Goal: Task Accomplishment & Management: Manage account settings

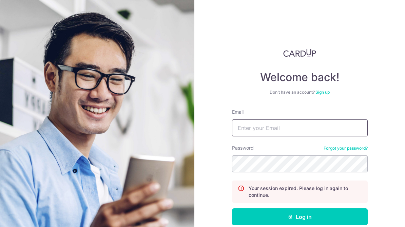
type input "[EMAIL_ADDRESS][DOMAIN_NAME]"
click at [269, 207] on form "Email lirongteo28@gmail.com Password Forgot your password? Your session expired…" at bounding box center [300, 181] width 136 height 146
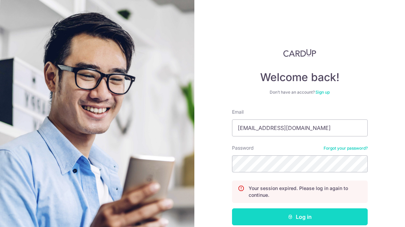
click at [269, 212] on button "Log in" at bounding box center [300, 216] width 136 height 17
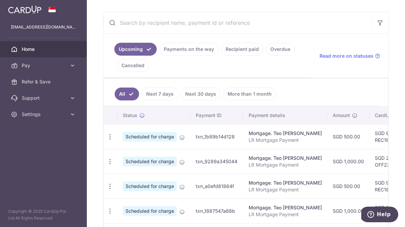
scroll to position [120, 0]
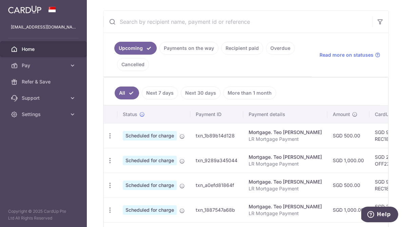
click at [300, 169] on td "Mortgage. Teo Li Rong LR Mortgage Payment" at bounding box center [285, 160] width 84 height 25
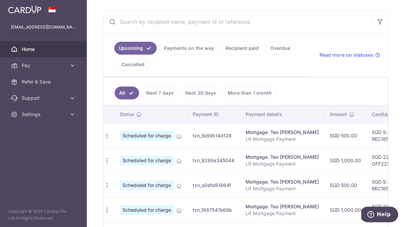
scroll to position [0, 0]
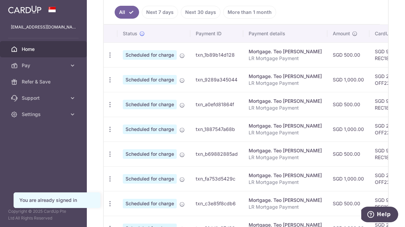
scroll to position [198, 0]
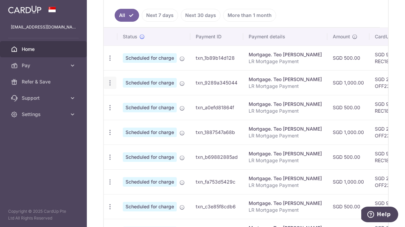
click at [114, 82] on div "Update payment Cancel payment" at bounding box center [110, 83] width 13 height 13
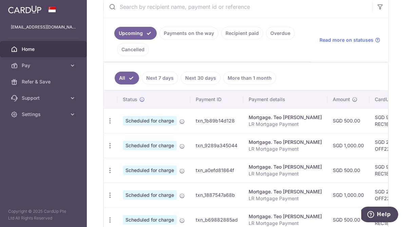
scroll to position [136, 0]
click at [113, 122] on div "Update payment Cancel payment" at bounding box center [110, 120] width 13 height 13
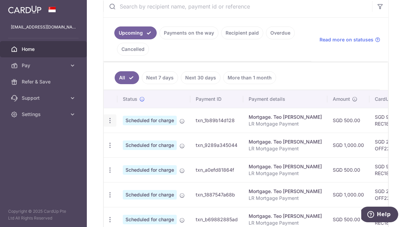
click at [113, 122] on div "Update payment Cancel payment" at bounding box center [110, 120] width 13 height 13
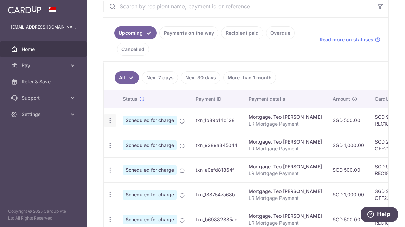
click at [111, 120] on icon "button" at bounding box center [109, 120] width 7 height 7
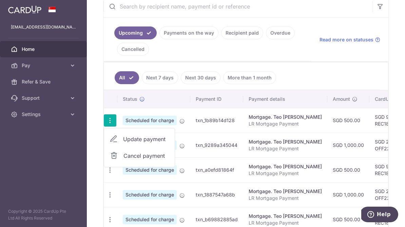
click at [134, 142] on span "Update payment" at bounding box center [146, 139] width 46 height 8
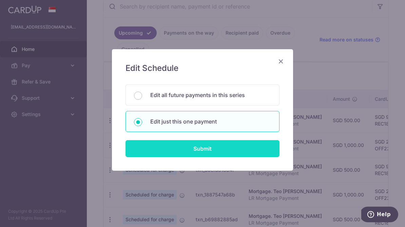
click at [176, 151] on input "Submit" at bounding box center [202, 148] width 154 height 17
radio input "true"
type input "500.00"
type input "[DATE]"
type input "LR Mortgage Payment"
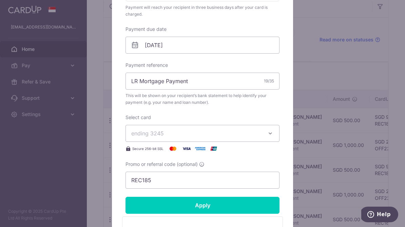
scroll to position [202, 0]
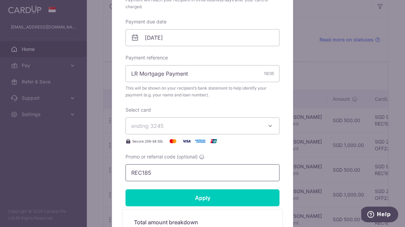
click at [151, 172] on input "REC185" at bounding box center [202, 172] width 154 height 17
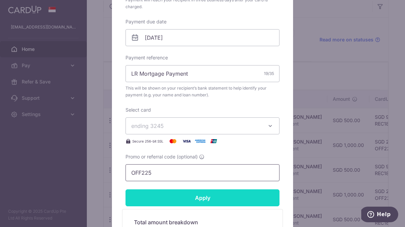
type input "OFF225"
click at [151, 196] on input "Apply" at bounding box center [202, 197] width 154 height 17
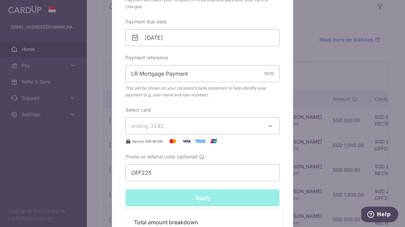
type input "Successfully Applied"
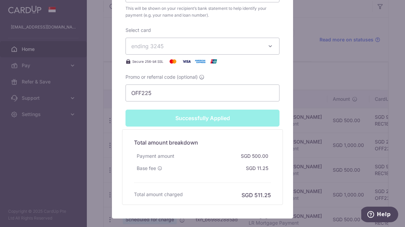
scroll to position [346, 0]
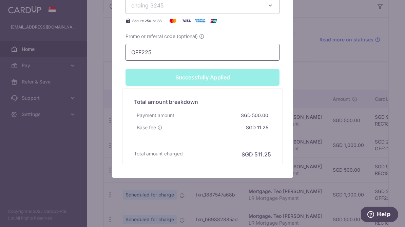
click at [182, 56] on input "OFF225" at bounding box center [202, 52] width 154 height 17
type input "R"
type input "Apply"
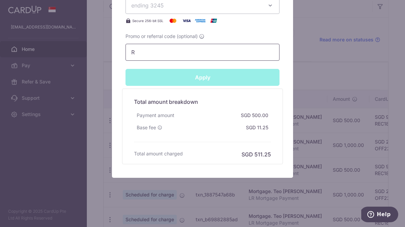
scroll to position [323, 0]
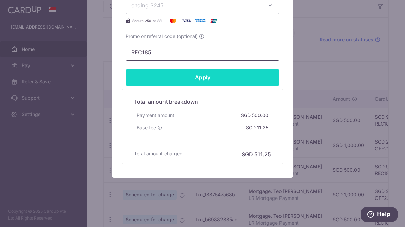
type input "REC185"
click at [179, 73] on input "Apply" at bounding box center [202, 77] width 154 height 17
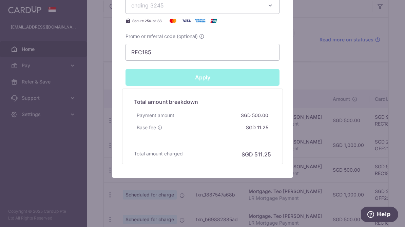
type input "Successfully Applied"
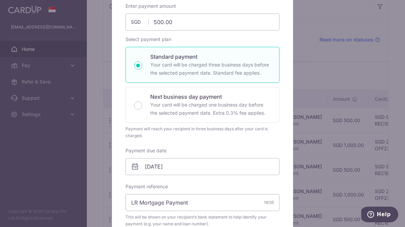
scroll to position [35, 0]
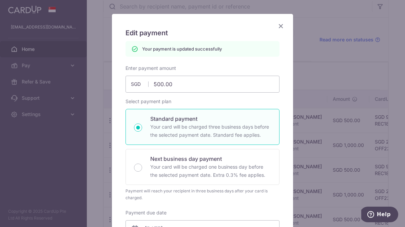
click at [282, 29] on icon "Close" at bounding box center [280, 26] width 8 height 8
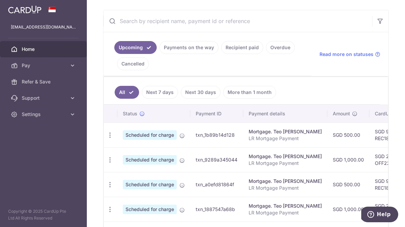
scroll to position [122, 0]
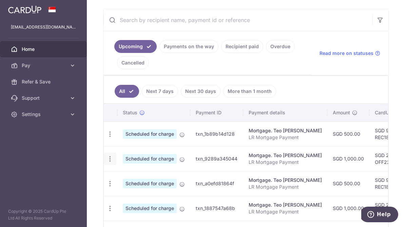
click at [109, 138] on icon "button" at bounding box center [109, 133] width 7 height 7
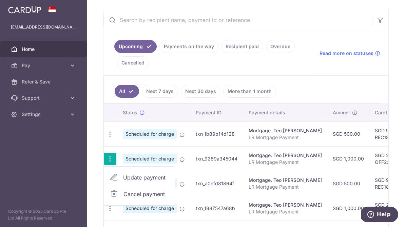
click at [128, 178] on span "Update payment" at bounding box center [146, 177] width 46 height 8
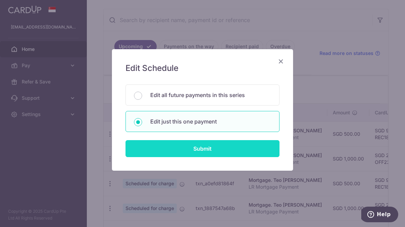
click at [181, 145] on input "Submit" at bounding box center [202, 148] width 154 height 17
radio input "true"
type input "1,000.00"
type input "[DATE]"
type input "LR Mortgage Payment"
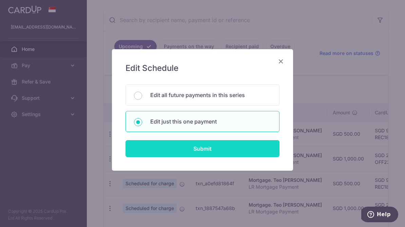
type input "OFF225"
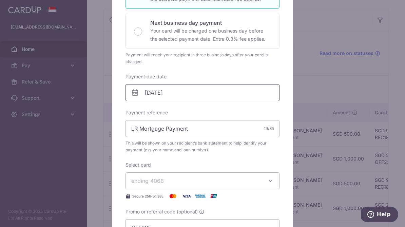
scroll to position [150, 0]
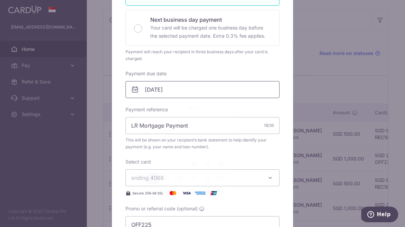
click at [149, 93] on input "[DATE]" at bounding box center [202, 89] width 154 height 17
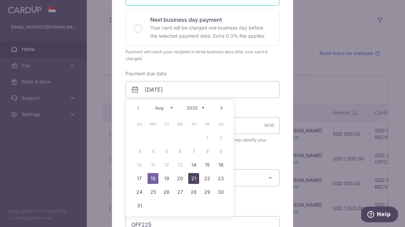
click at [193, 182] on link "21" at bounding box center [193, 178] width 11 height 11
type input "[DATE]"
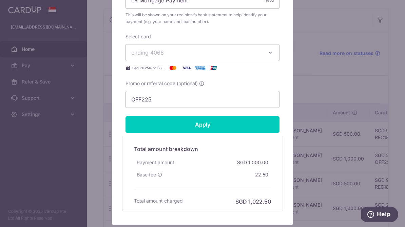
scroll to position [282, 0]
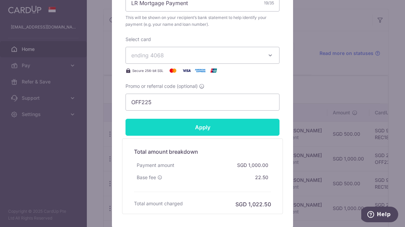
click at [202, 134] on input "Apply" at bounding box center [202, 127] width 154 height 17
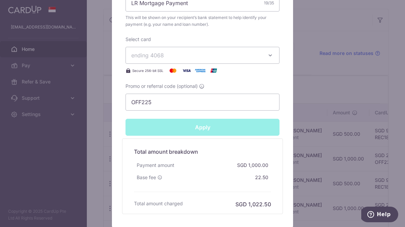
type input "Successfully Applied"
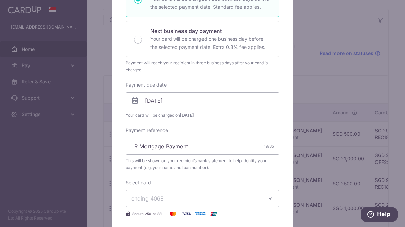
scroll to position [108, 0]
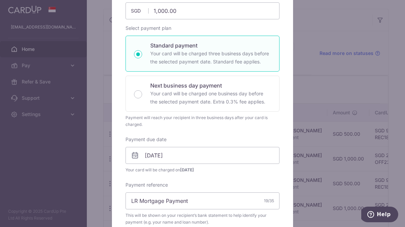
click at [298, 48] on div "Edit payment By clicking apply, you will make changes to all payments to Teo Li…" at bounding box center [202, 113] width 405 height 227
